Goal: Transaction & Acquisition: Purchase product/service

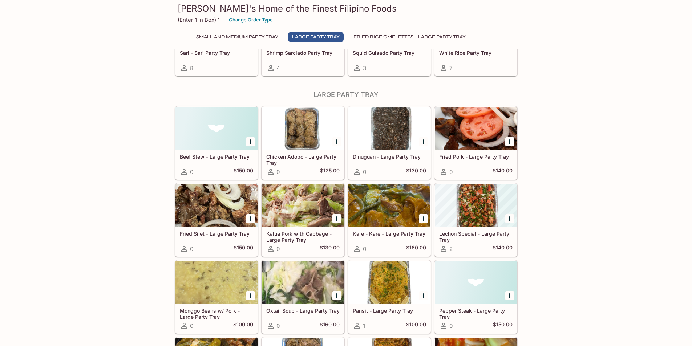
scroll to position [301, 0]
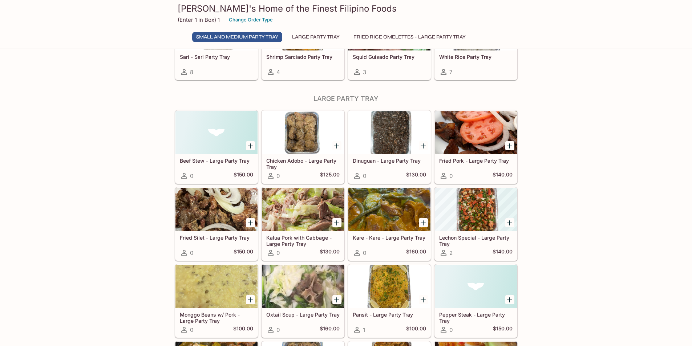
click at [296, 167] on h5 "Chicken Adobo - Large Party Tray" at bounding box center [302, 164] width 73 height 12
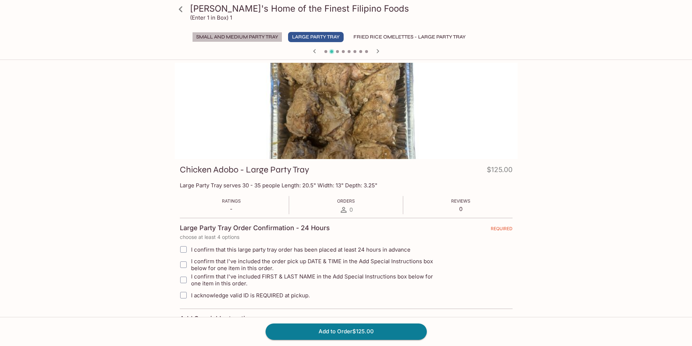
click at [245, 40] on button "Small and Medium Party Tray" at bounding box center [237, 37] width 90 height 10
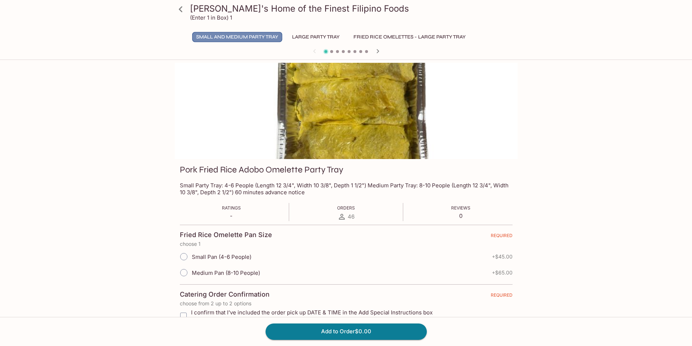
click at [248, 35] on button "Small and Medium Party Tray" at bounding box center [237, 37] width 90 height 10
click at [179, 11] on icon at bounding box center [180, 9] width 13 height 13
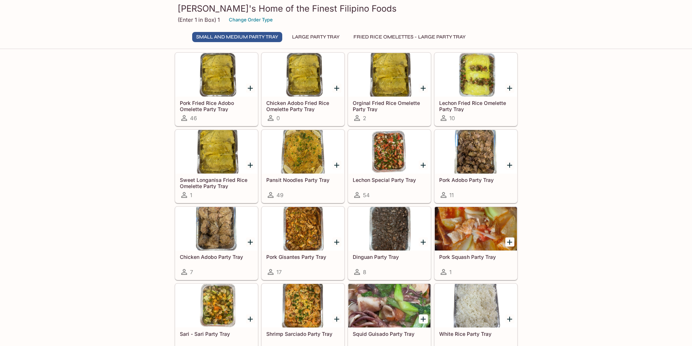
scroll to position [36, 0]
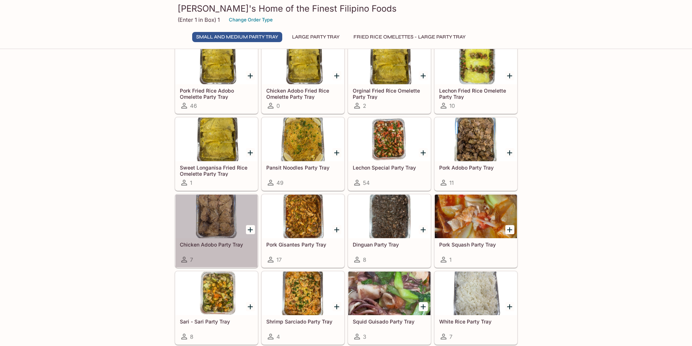
click at [231, 244] on h5 "Chicken Adobo Party Tray" at bounding box center [216, 244] width 73 height 6
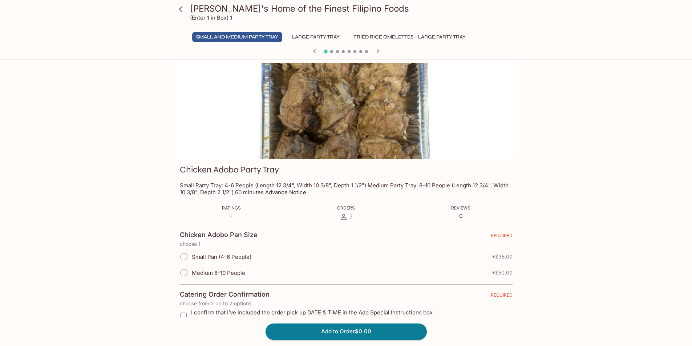
click at [183, 272] on input "Medium 8-10 People" at bounding box center [183, 272] width 15 height 15
radio input "true"
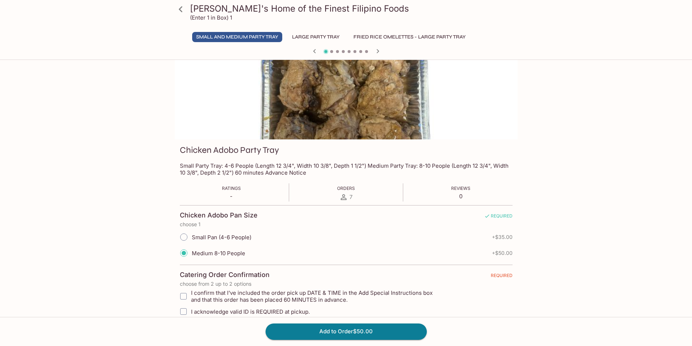
scroll to position [36, 0]
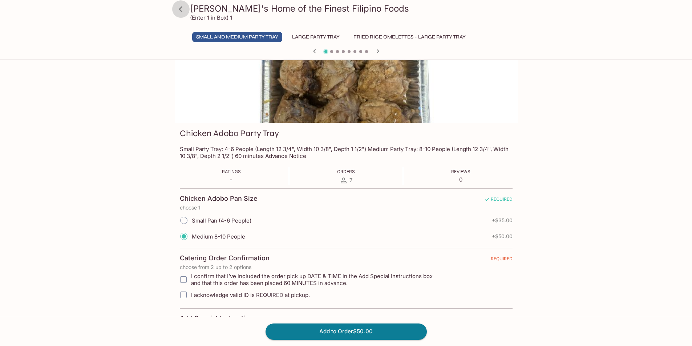
click at [178, 8] on icon at bounding box center [180, 9] width 13 height 13
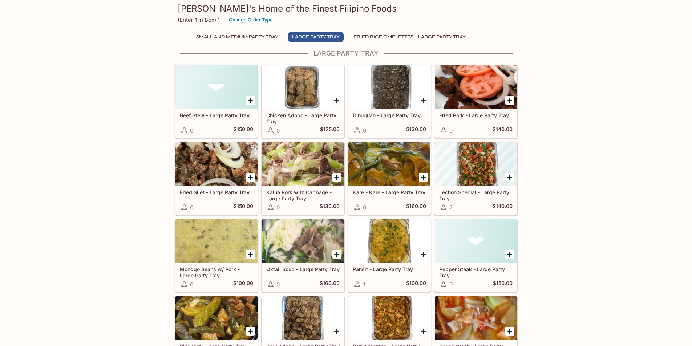
scroll to position [399, 0]
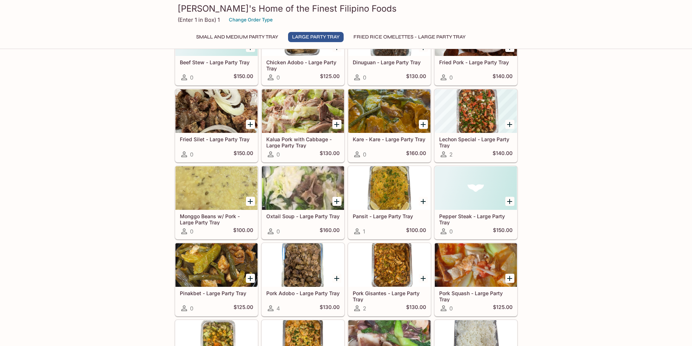
click at [273, 38] on button "Small and Medium Party Tray" at bounding box center [237, 37] width 90 height 10
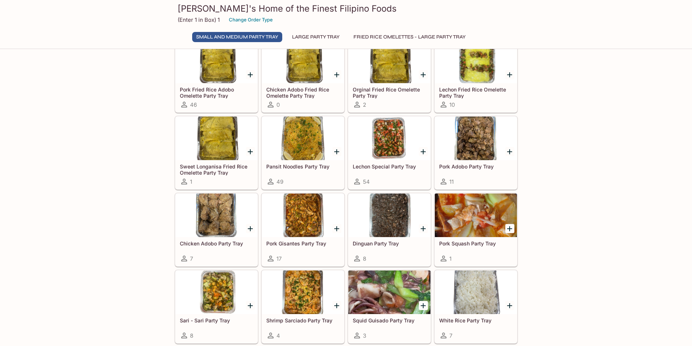
scroll to position [73, 0]
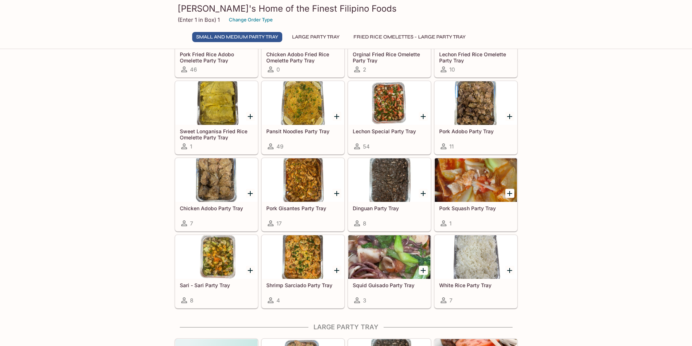
click at [289, 284] on h5 "Shrimp Sarciado Party Tray" at bounding box center [302, 285] width 73 height 6
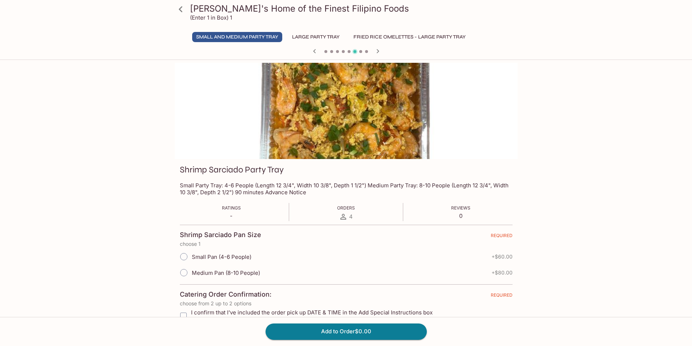
scroll to position [36, 0]
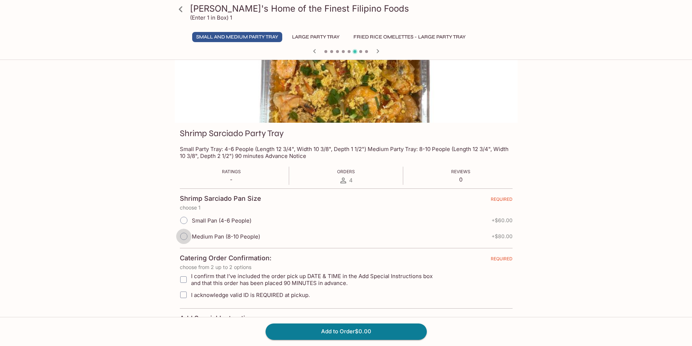
click at [183, 236] on input "Medium Pan (8-10 People)" at bounding box center [183, 236] width 15 height 15
radio input "true"
